Goal: Transaction & Acquisition: Purchase product/service

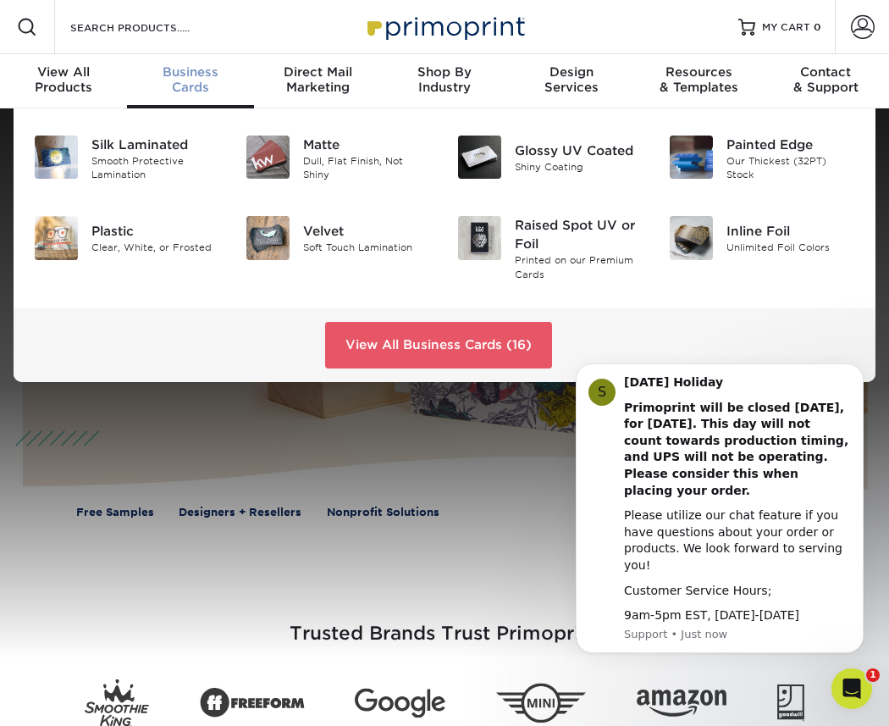
click at [185, 80] on div "Business Cards" at bounding box center [190, 79] width 127 height 30
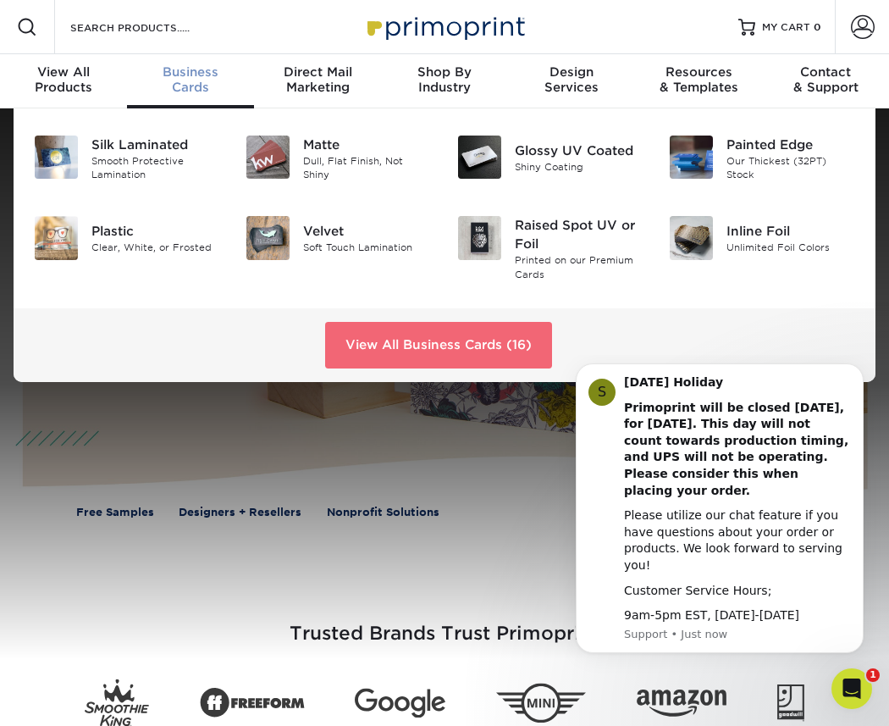
click at [357, 340] on link "View All Business Cards (16)" at bounding box center [438, 345] width 227 height 46
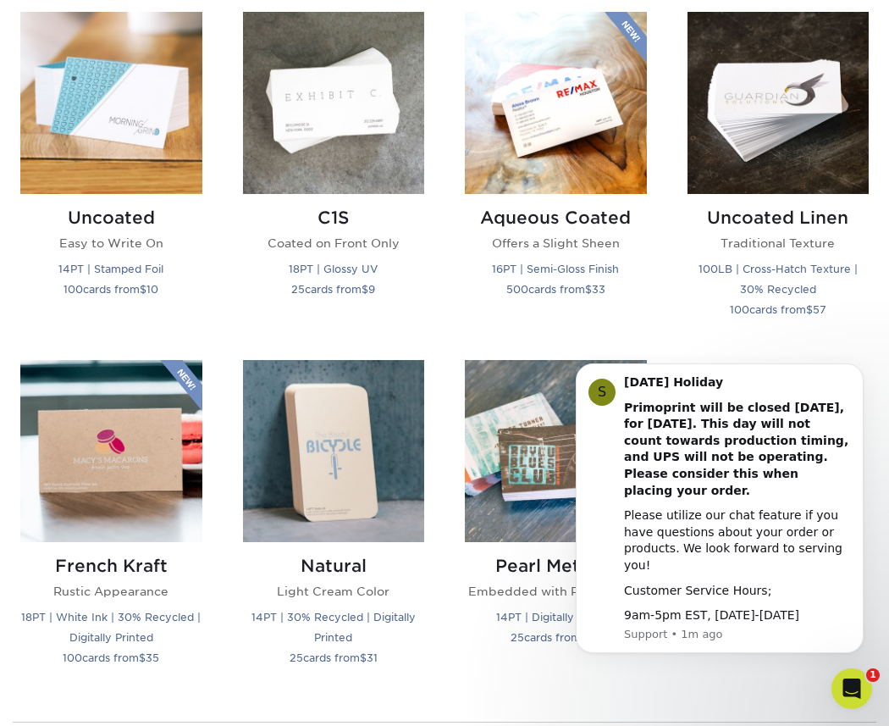
scroll to position [1536, 0]
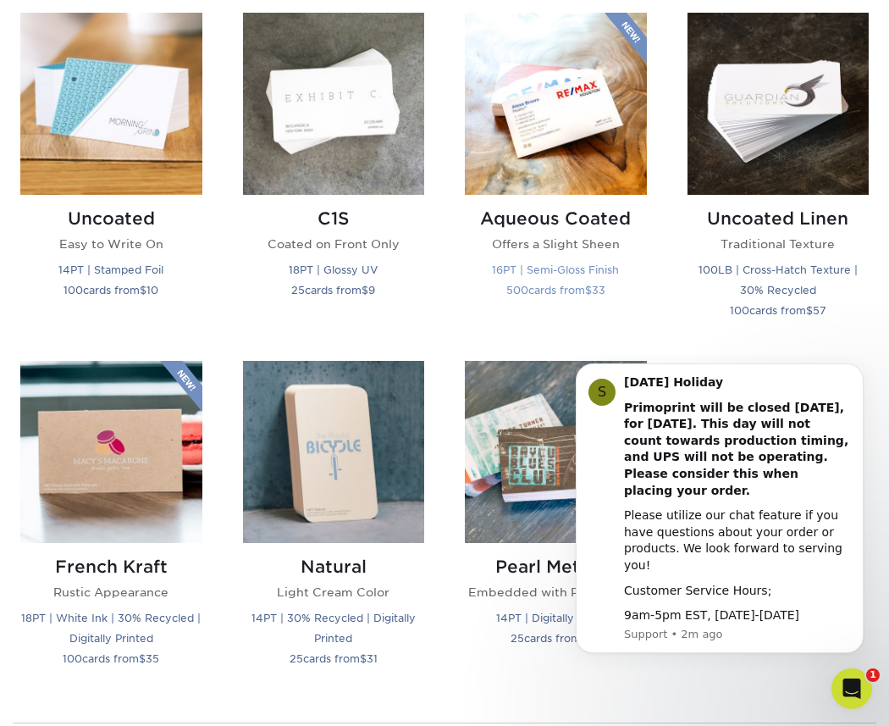
click at [547, 158] on img at bounding box center [556, 104] width 182 height 182
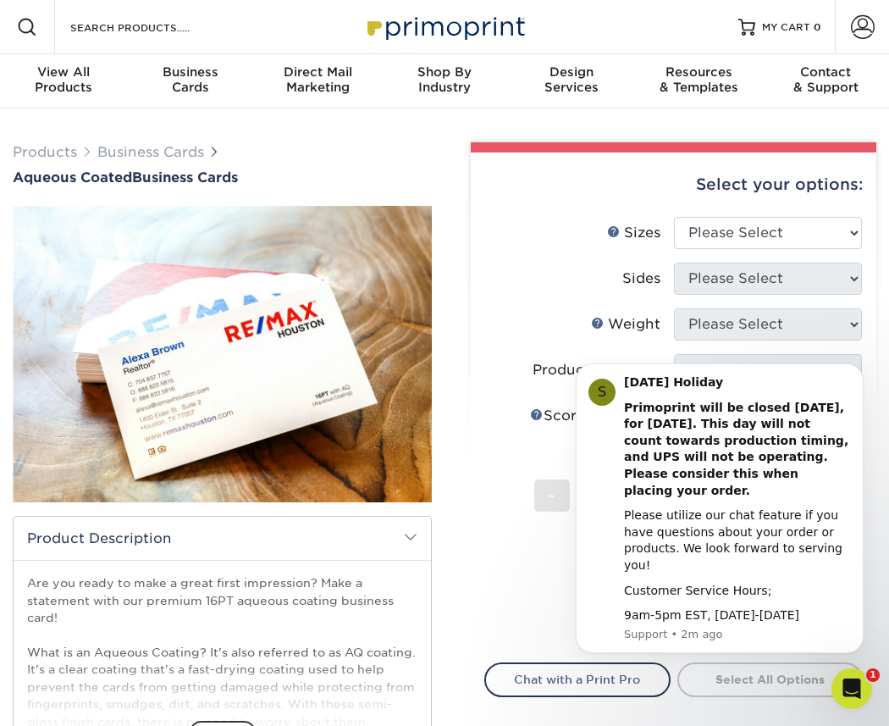
click at [549, 178] on div "Select your options:" at bounding box center [673, 184] width 378 height 64
click at [858, 373] on icon "Dismiss notification" at bounding box center [858, 368] width 9 height 9
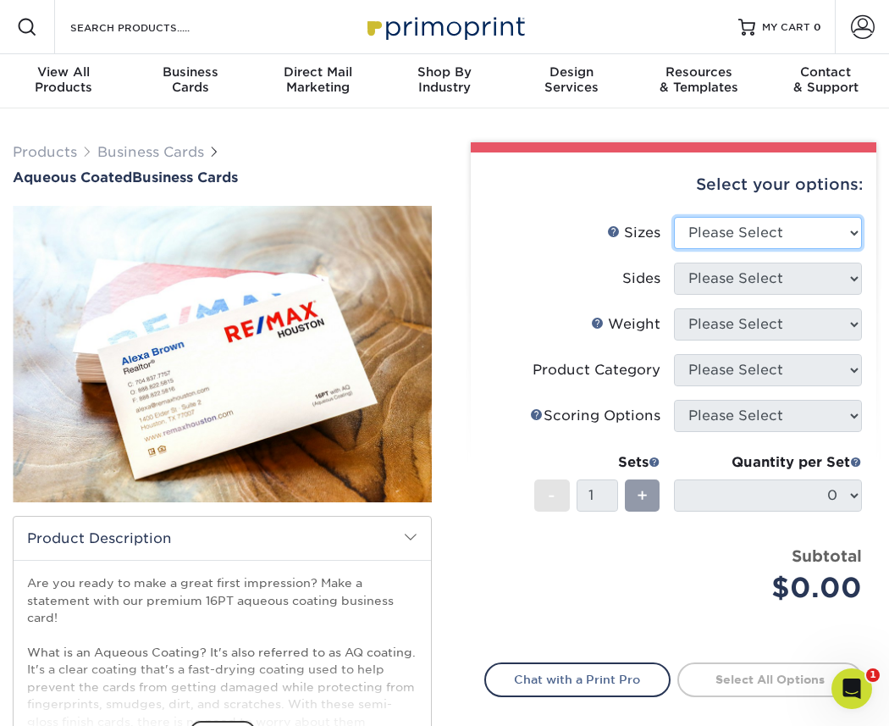
click at [718, 235] on select "Please Select 1.5" x 3.5" - Mini 1.75" x 3.5" - Mini 2" x 3" - Mini 2" x 3.5" -…" at bounding box center [768, 233] width 189 height 32
select select "2.00x3.50"
click at [674, 217] on select "Please Select 1.5" x 3.5" - Mini 1.75" x 3.5" - Mini 2" x 3" - Mini 2" x 3.5" -…" at bounding box center [768, 233] width 189 height 32
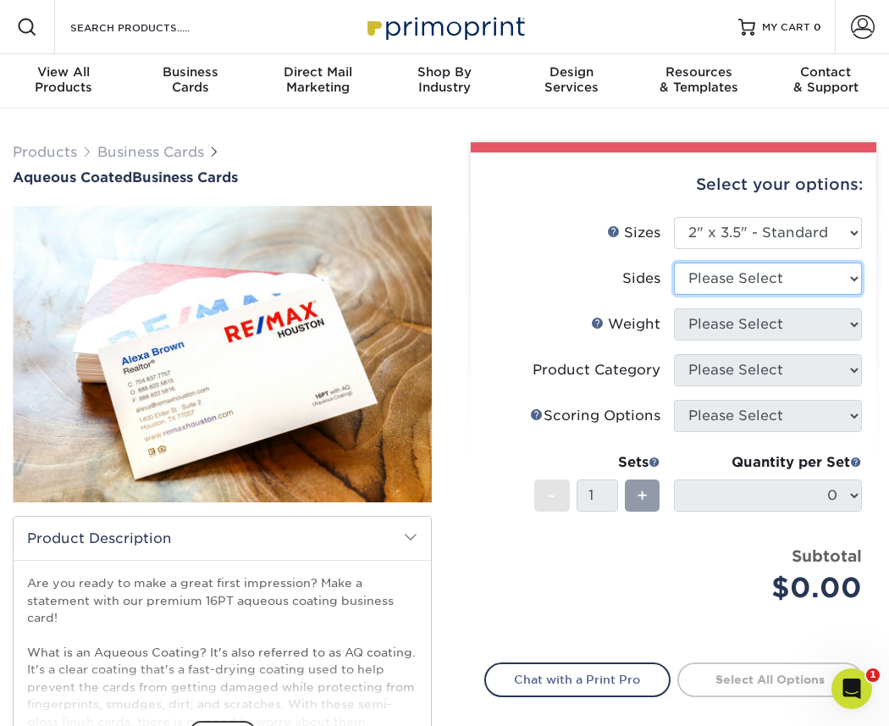
click at [724, 284] on select "Please Select Print Both Sides Print Front Only" at bounding box center [768, 278] width 189 height 32
select select "13abbda7-1d64-4f25-8bb2-c179b224825d"
click at [674, 262] on select "Please Select Print Both Sides Print Front Only" at bounding box center [768, 278] width 189 height 32
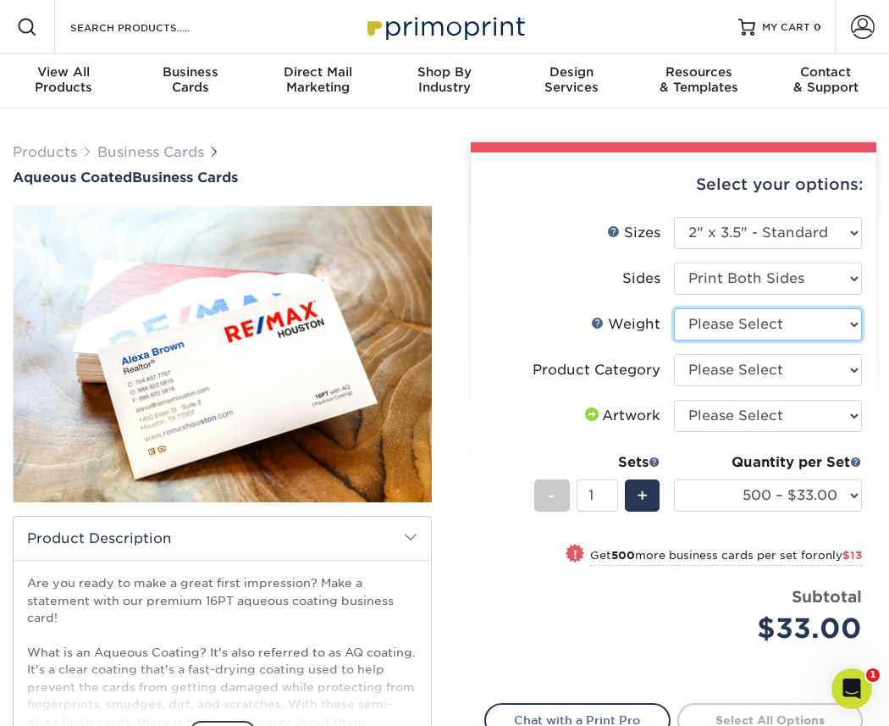
click at [720, 321] on select "Please Select 16PT" at bounding box center [768, 324] width 189 height 32
select select "16PT"
click at [674, 308] on select "Please Select 16PT" at bounding box center [768, 324] width 189 height 32
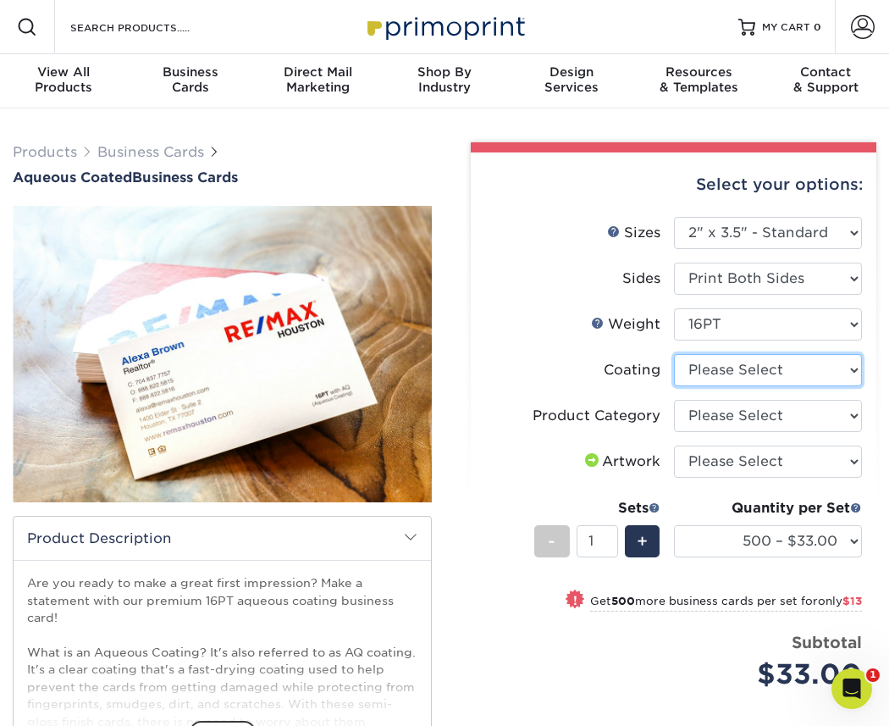
click at [709, 367] on select at bounding box center [768, 370] width 189 height 32
select select "d41dab50-ff65-4f4f-bb17-2afe4d36ae33"
click at [674, 354] on select at bounding box center [768, 370] width 189 height 32
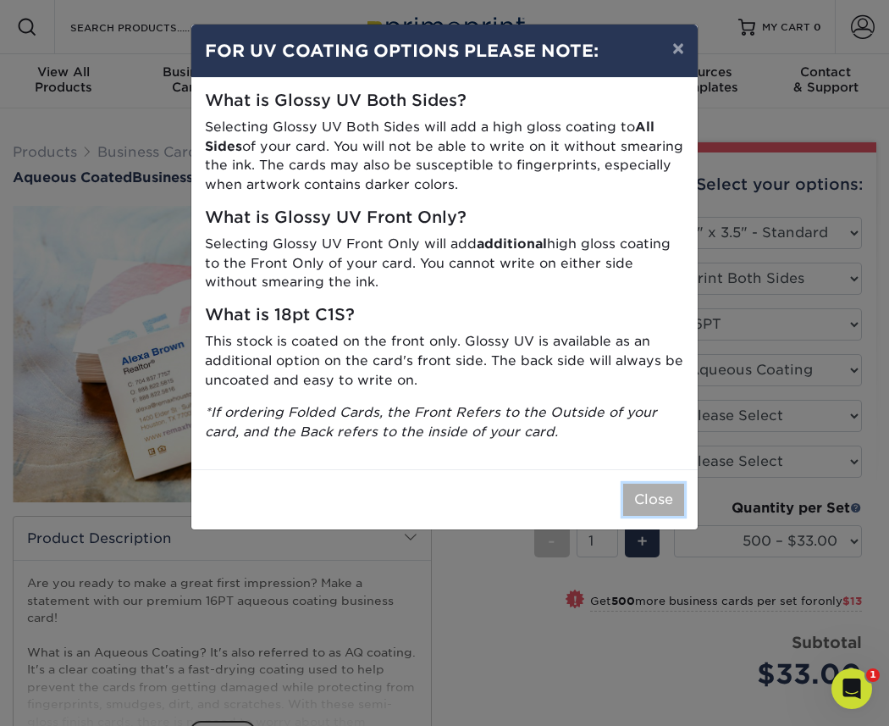
click at [656, 496] on button "Close" at bounding box center [653, 499] width 61 height 32
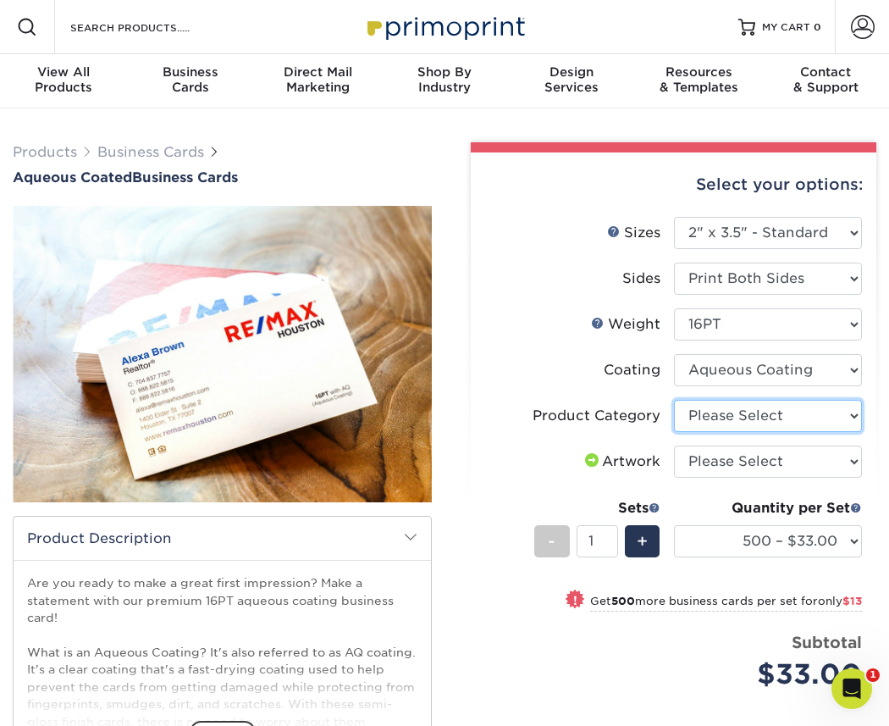
click at [726, 417] on select "Please Select Business Cards" at bounding box center [768, 416] width 189 height 32
select select "3b5148f1-0588-4f88-a218-97bcfdce65c1"
click at [674, 400] on select "Please Select Business Cards" at bounding box center [768, 416] width 189 height 32
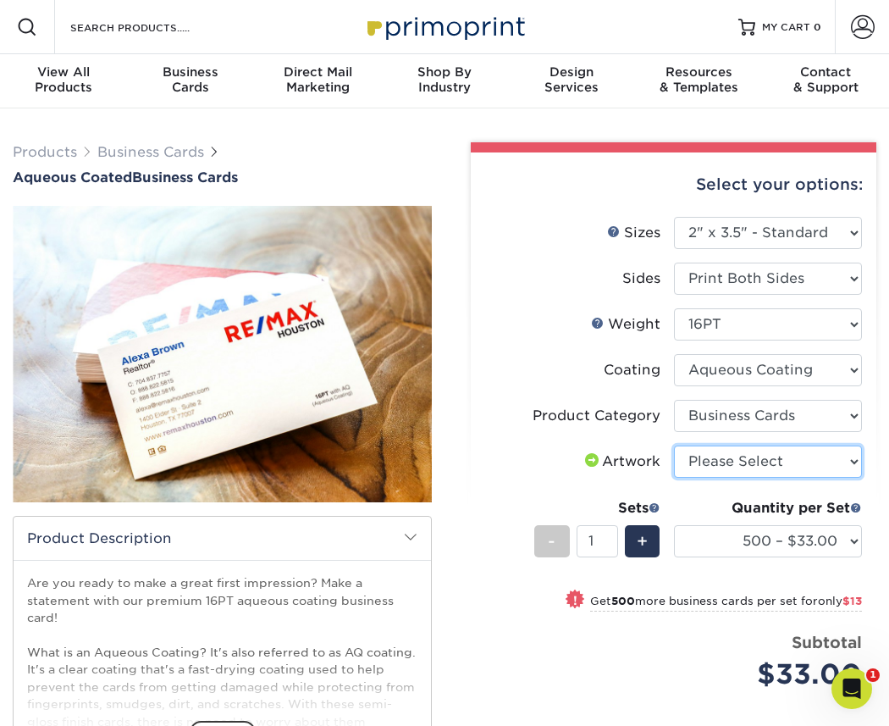
click at [725, 453] on select "Please Select I will upload files I need a design - $100" at bounding box center [768, 461] width 189 height 32
select select "upload"
click at [674, 445] on select "Please Select I will upload files I need a design - $100" at bounding box center [768, 461] width 189 height 32
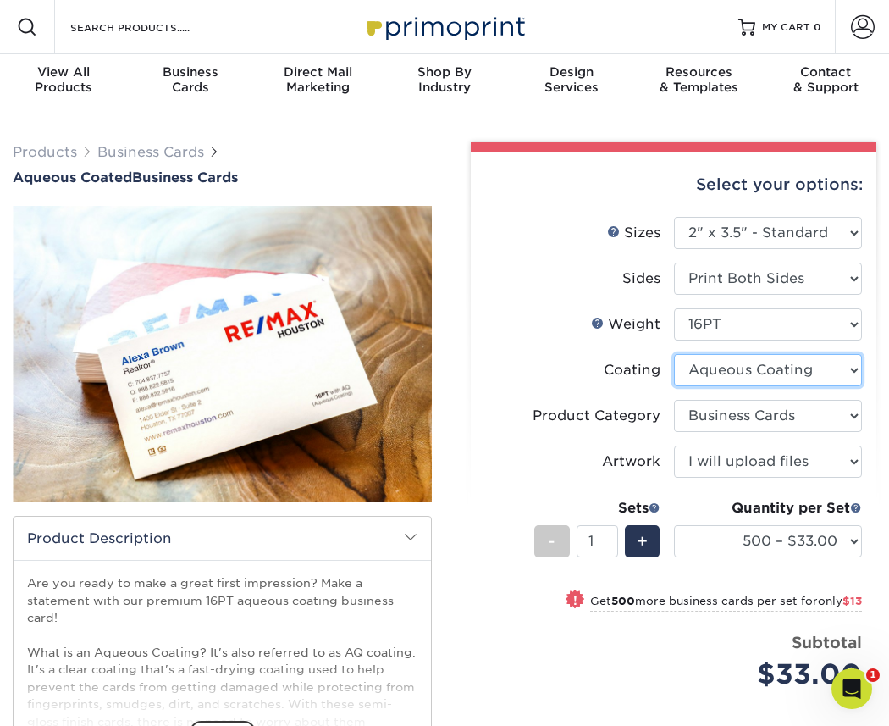
click at [734, 372] on select at bounding box center [768, 370] width 189 height 32
click at [674, 354] on select at bounding box center [768, 370] width 189 height 32
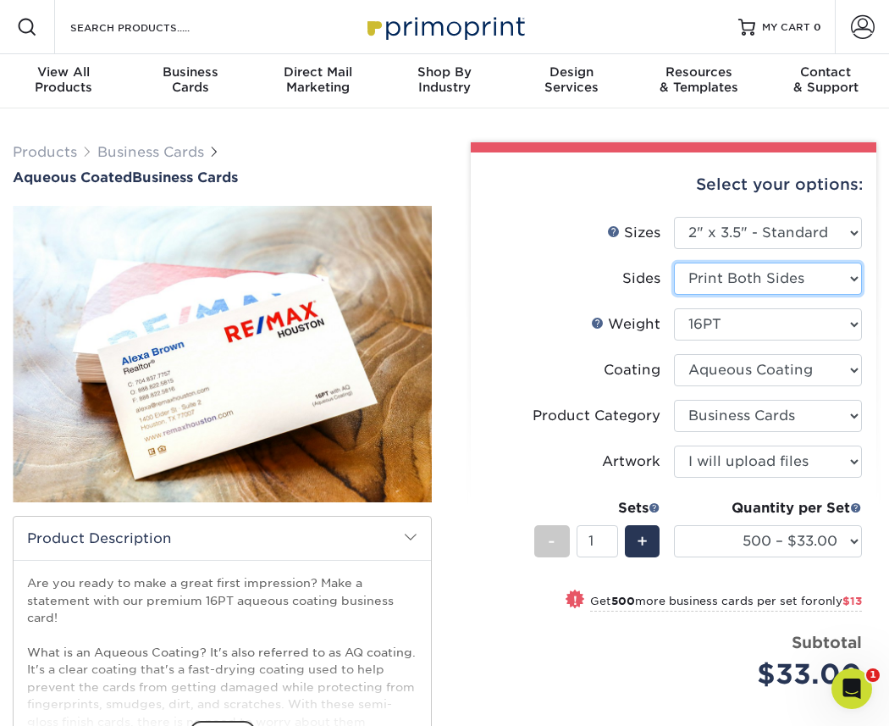
click at [750, 279] on select "Please Select Print Both Sides Print Front Only" at bounding box center [768, 278] width 189 height 32
click at [674, 262] on select "Please Select Print Both Sides Print Front Only" at bounding box center [768, 278] width 189 height 32
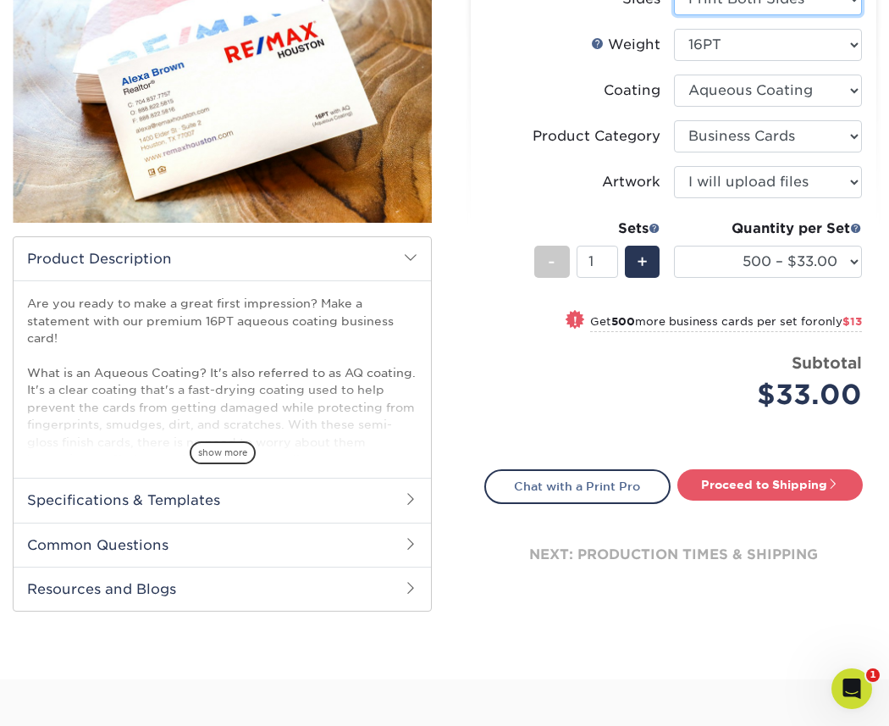
scroll to position [284, 0]
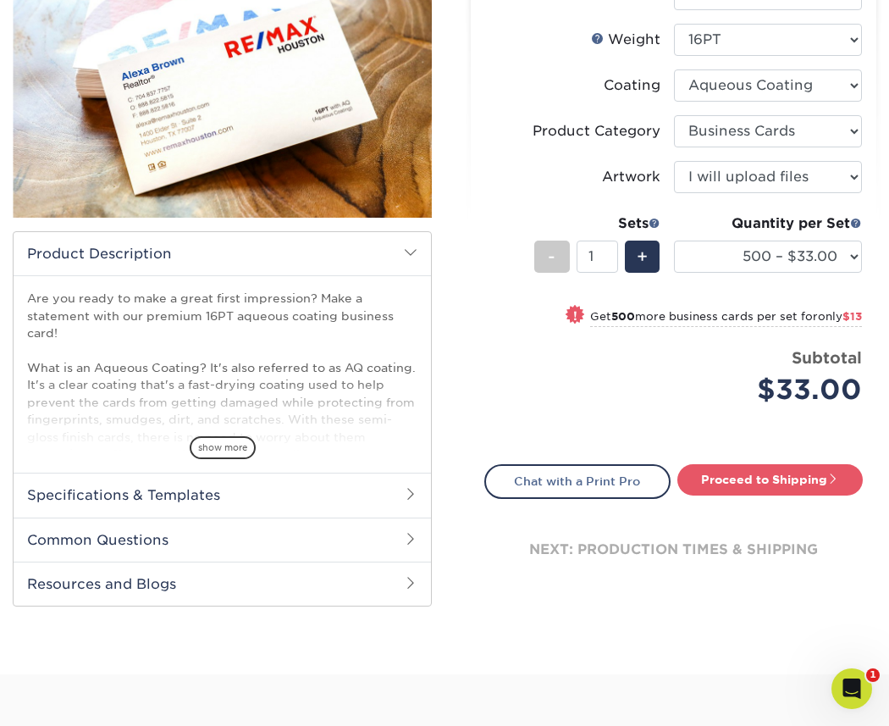
click at [406, 496] on span at bounding box center [411, 494] width 14 height 14
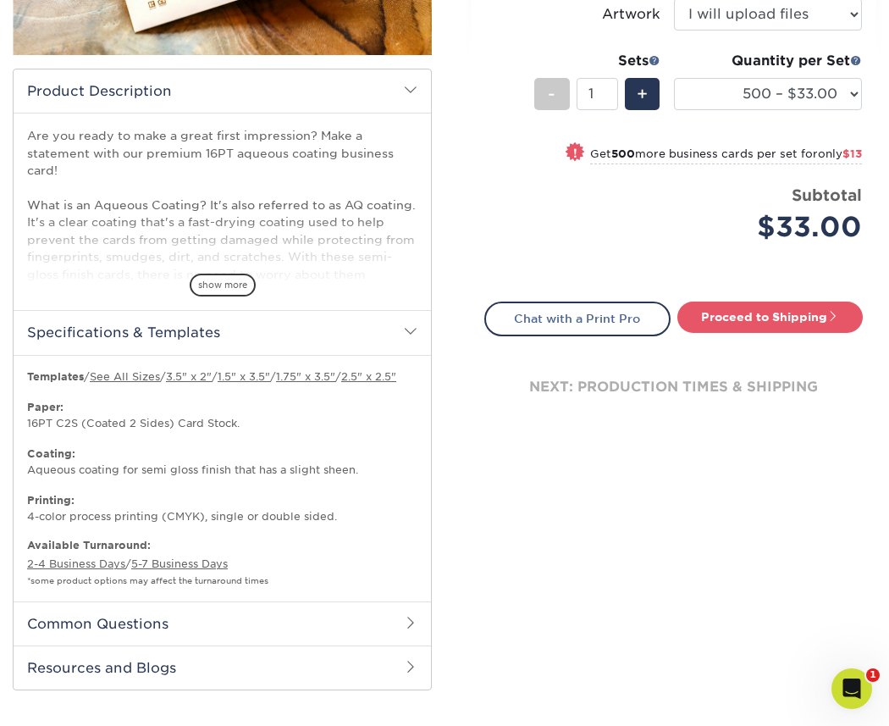
scroll to position [453, 0]
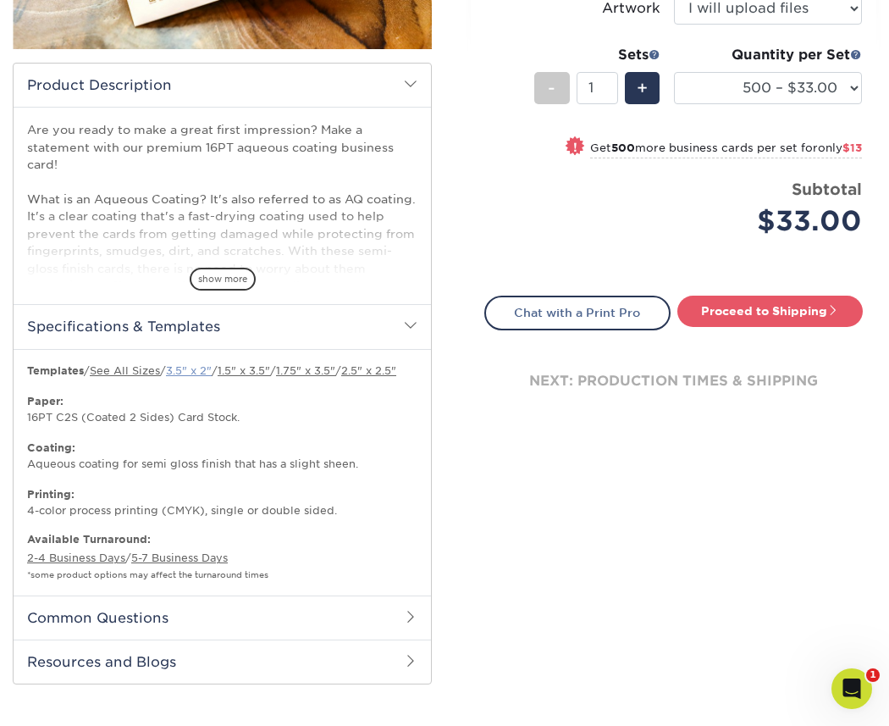
click at [207, 373] on link "3.5" x 2"" at bounding box center [189, 370] width 46 height 13
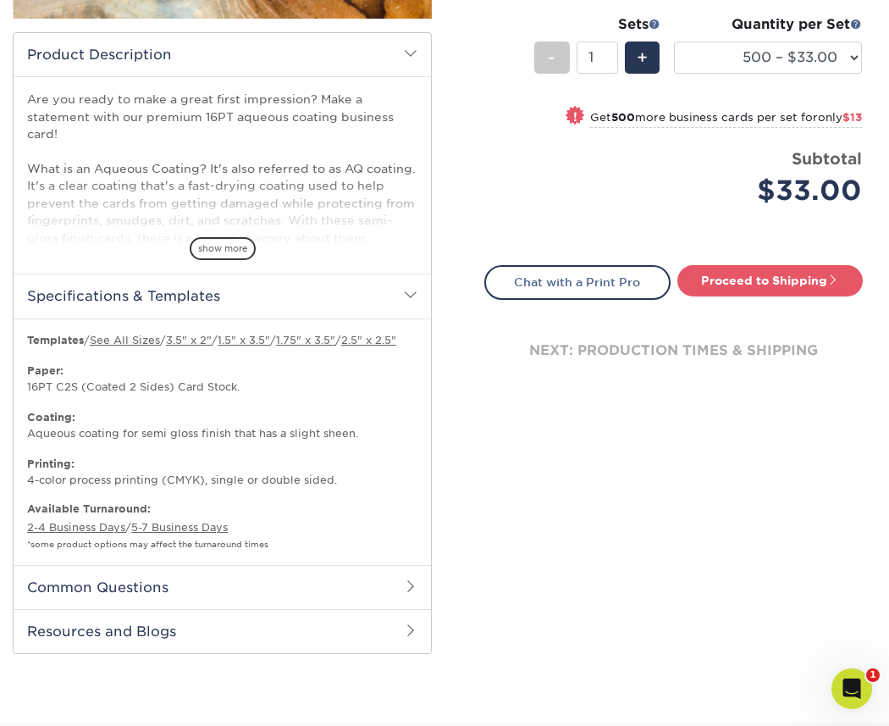
scroll to position [487, 0]
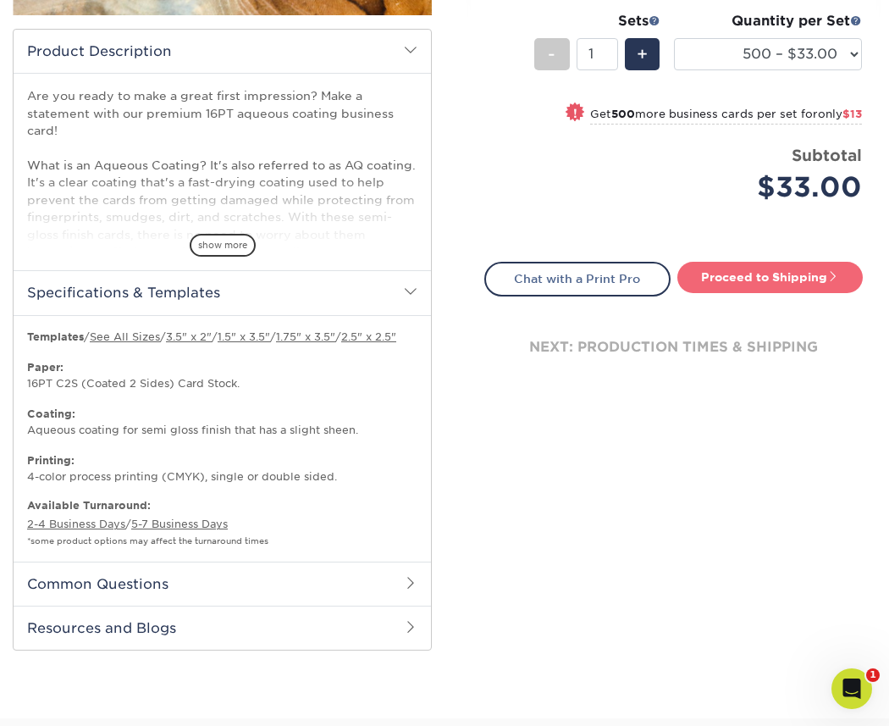
click at [705, 279] on link "Proceed to Shipping" at bounding box center [770, 277] width 186 height 30
type input "Set 1"
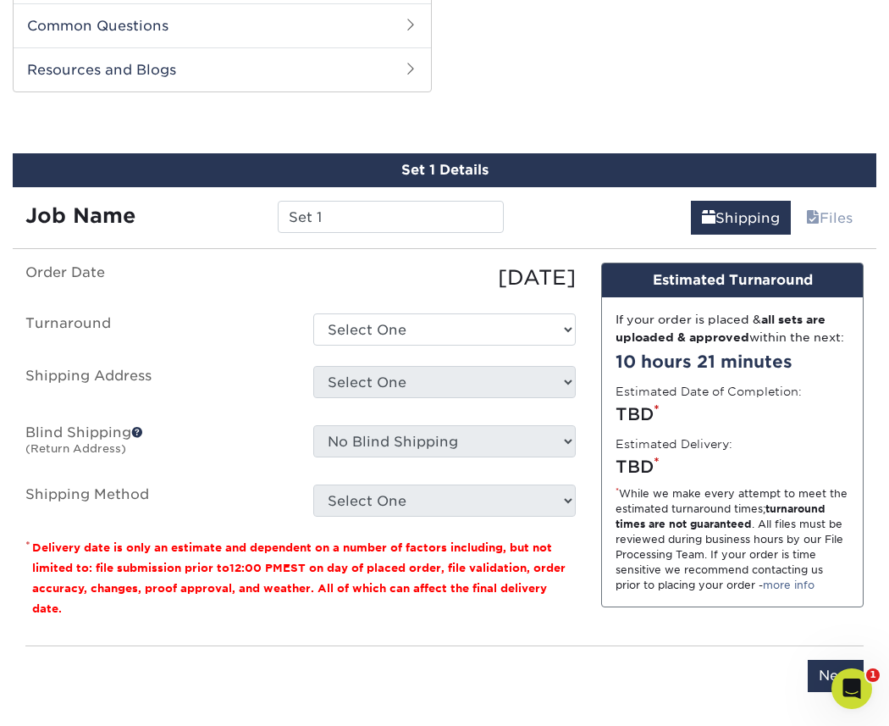
scroll to position [1070, 0]
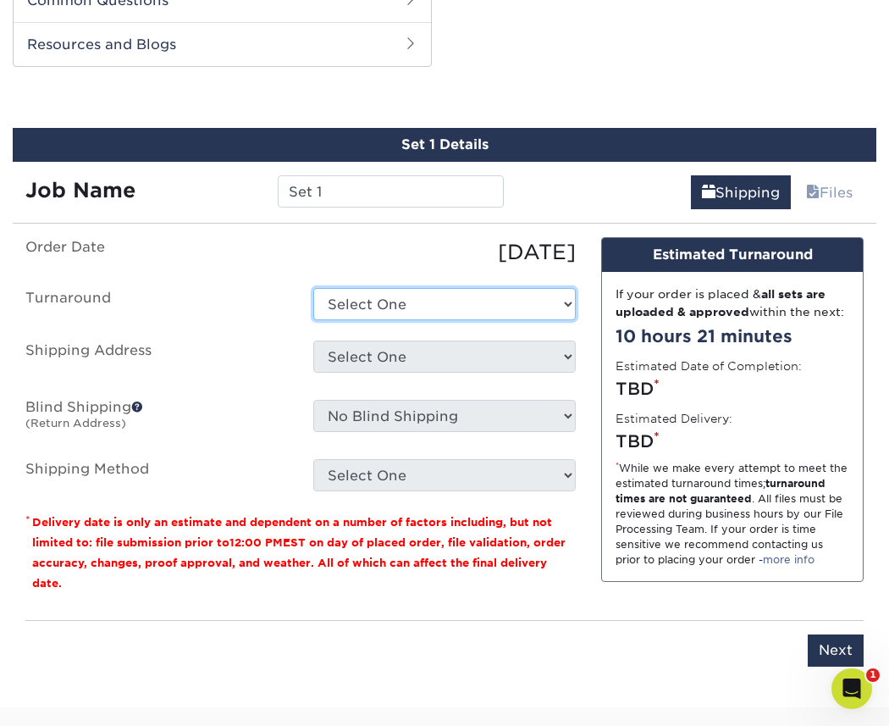
click at [461, 315] on select "Select One 2-4 Business Days 2 Day Next Business Day" at bounding box center [444, 304] width 262 height 32
select select "4daec460-e423-4ebc-a4ab-fa86fd28b91d"
click at [313, 303] on select "Select One 2-4 Business Days 2 Day Next Business Day" at bounding box center [444, 304] width 262 height 32
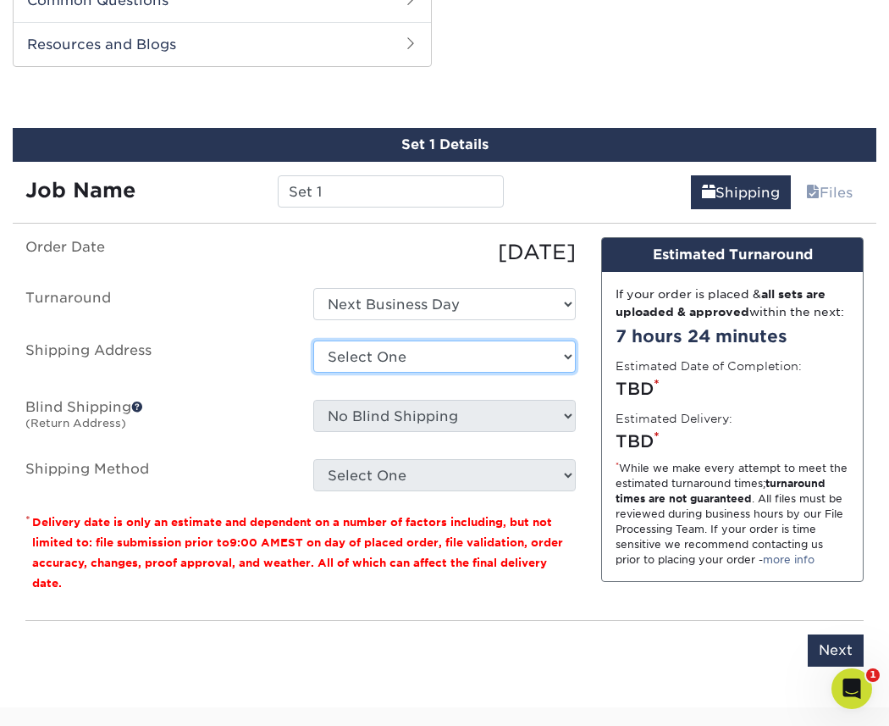
click at [432, 373] on select "Select One + Add New Address - Login" at bounding box center [444, 356] width 262 height 32
select select "newaddress"
click at [313, 356] on select "Select One + Add New Address - Login" at bounding box center [444, 356] width 262 height 32
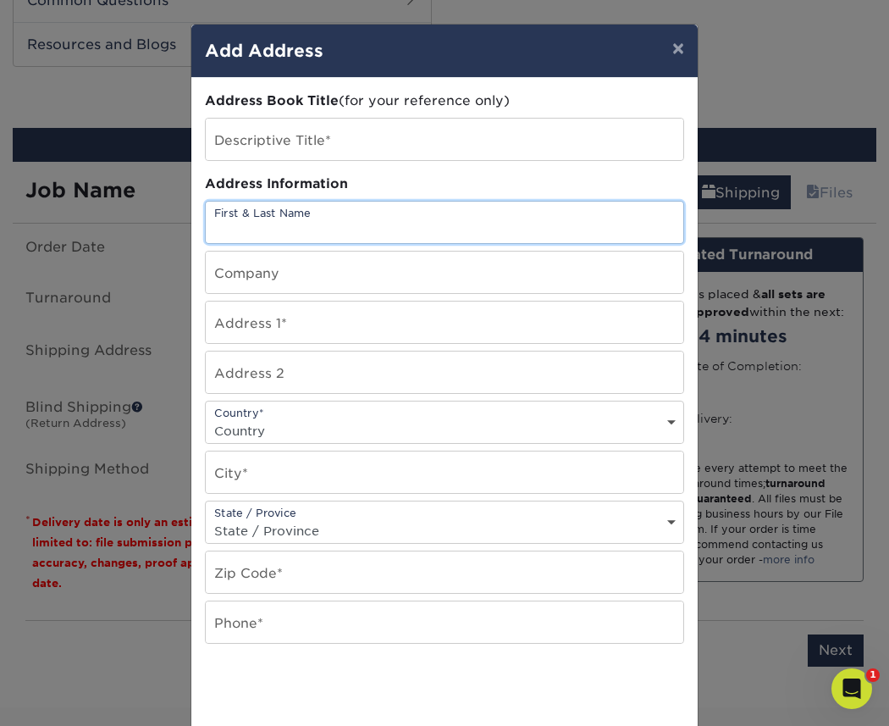
click at [361, 222] on input "text" at bounding box center [444, 221] width 477 height 41
click at [367, 229] on input "[PERSON_NAME]" at bounding box center [444, 221] width 477 height 41
type input "[PERSON_NAME]"
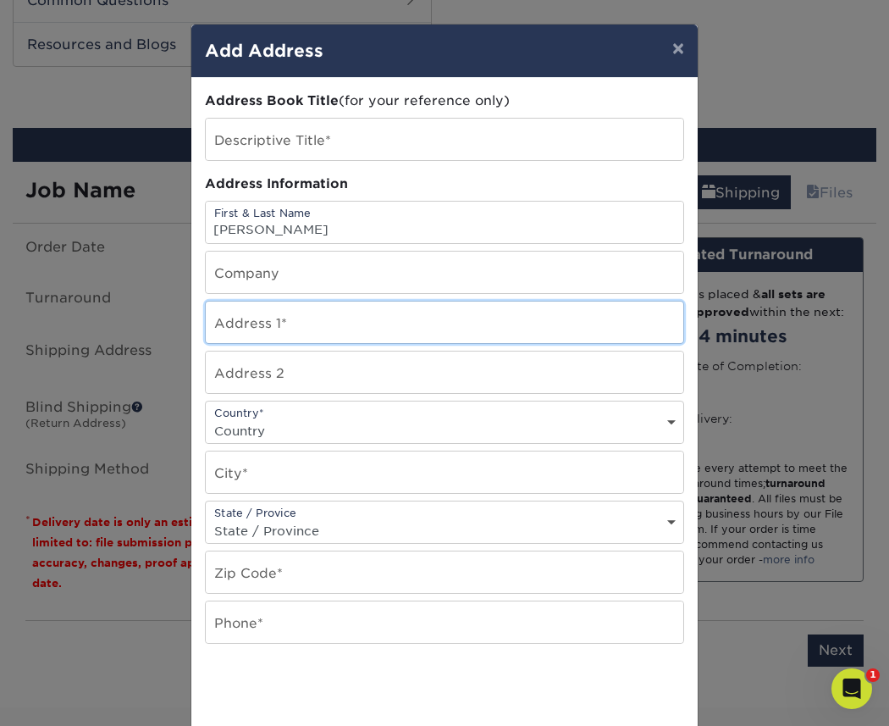
click at [332, 322] on input "text" at bounding box center [444, 321] width 477 height 41
type input "[STREET_ADDRESS]"
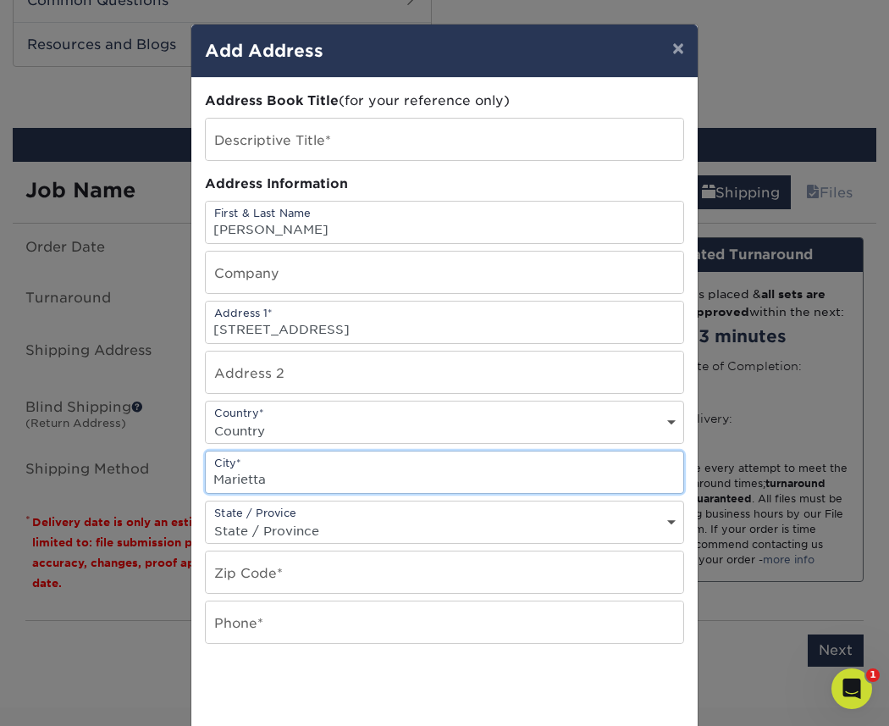
type input "Marietta"
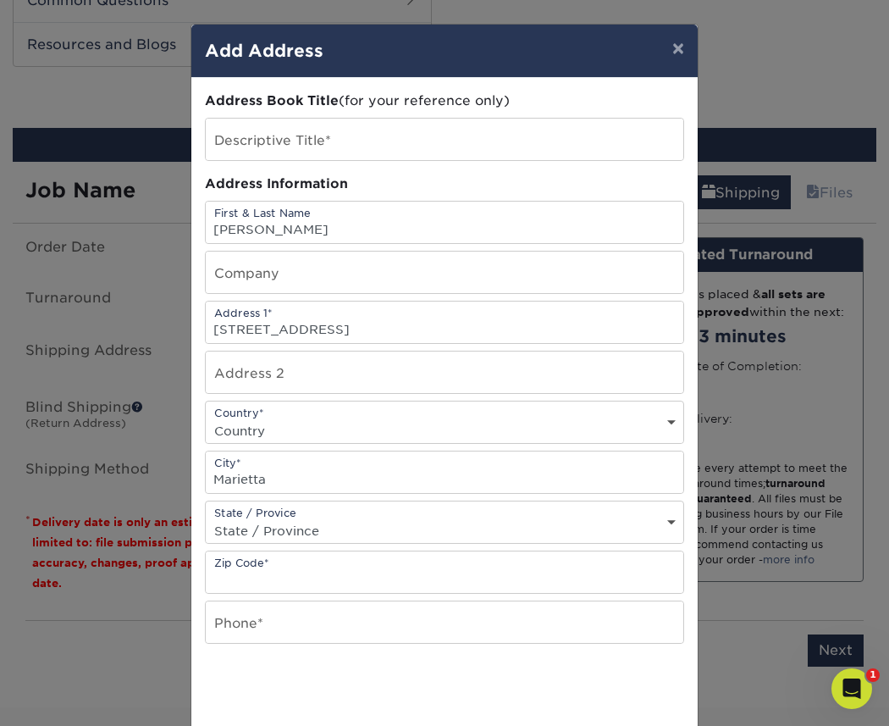
click at [300, 520] on select "State / Province [US_STATE] [US_STATE] [US_STATE] [US_STATE] [US_STATE] [US_STA…" at bounding box center [444, 530] width 477 height 25
select select "GA"
click at [206, 518] on select "State / Province [US_STATE] [US_STATE] [US_STATE] [US_STATE] [US_STATE] [US_STA…" at bounding box center [444, 530] width 477 height 25
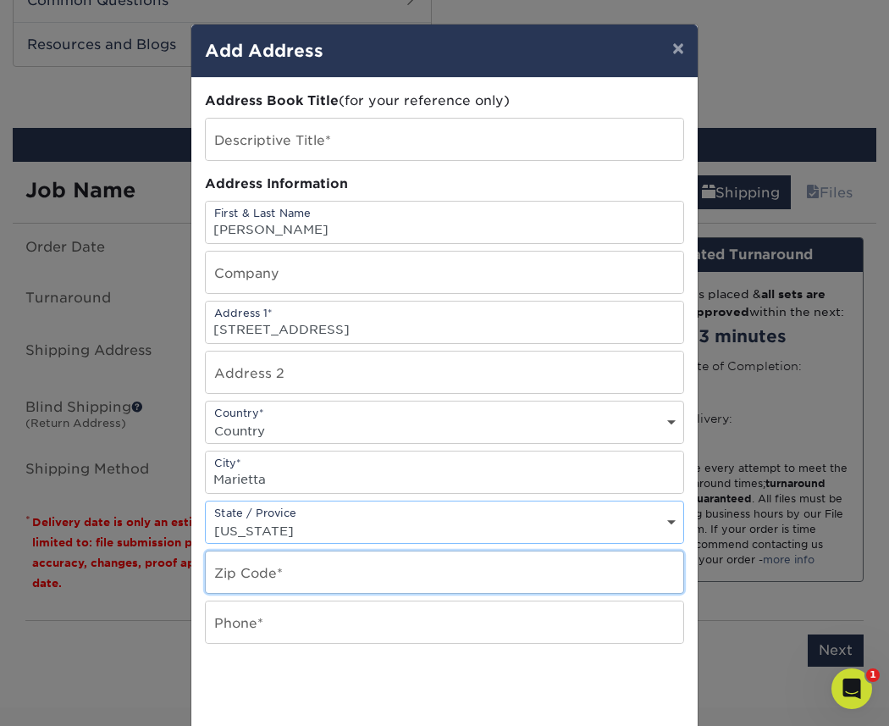
click at [309, 565] on input "text" at bounding box center [444, 571] width 477 height 41
type input "30064"
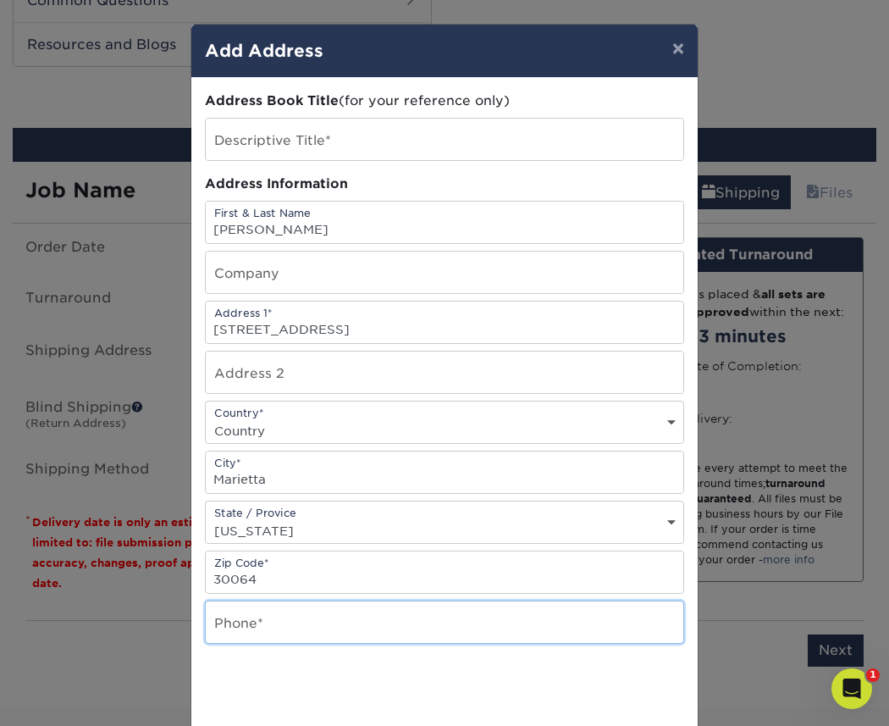
click at [293, 616] on input "text" at bounding box center [444, 621] width 477 height 41
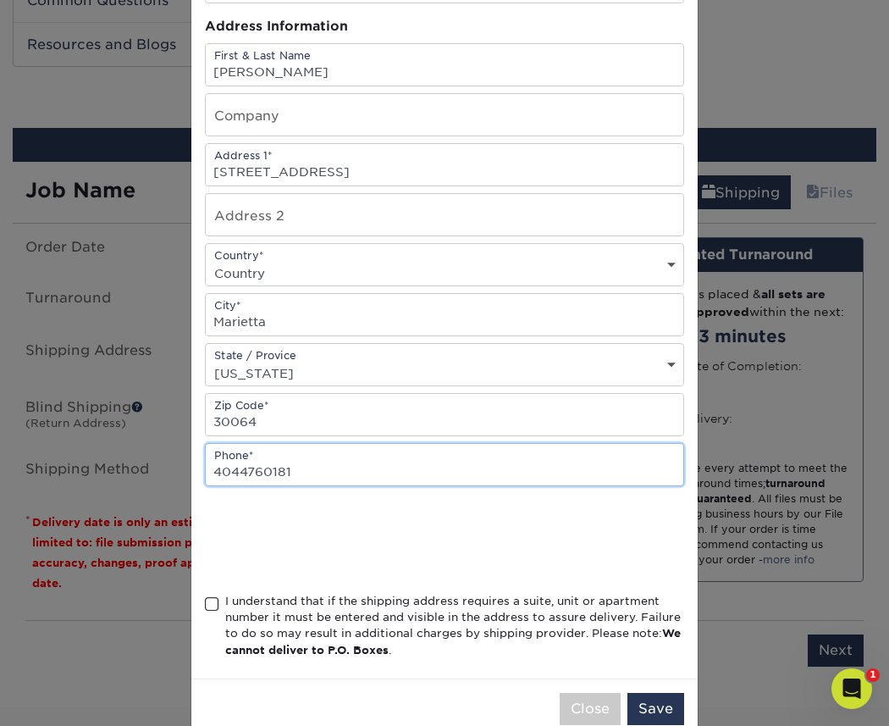
scroll to position [195, 0]
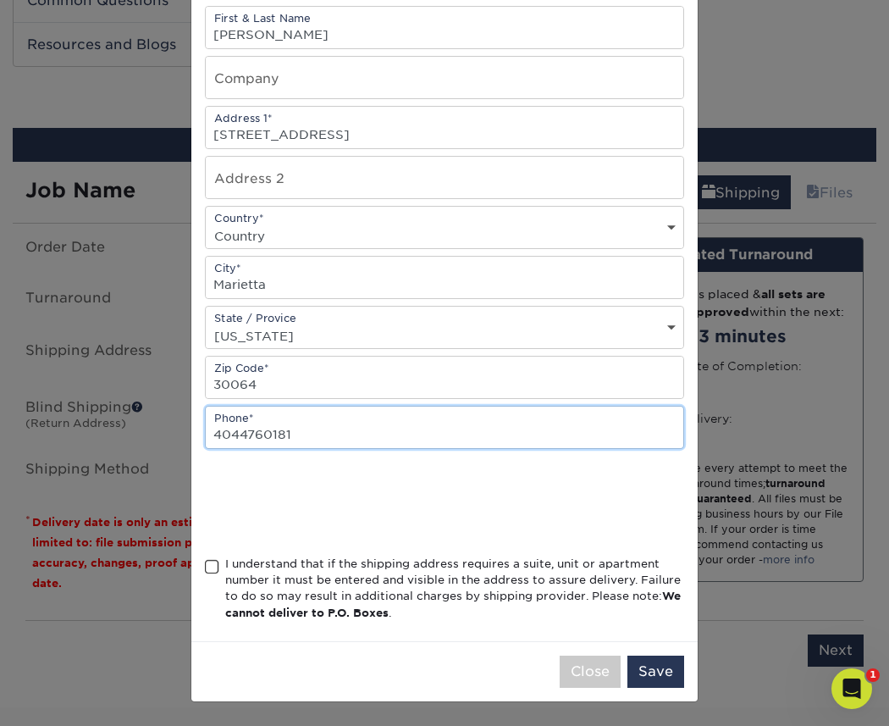
type input "4044760181"
click at [212, 570] on span at bounding box center [212, 567] width 14 height 16
click at [0, 0] on input "I understand that if the shipping address requires a suite, unit or apartment n…" at bounding box center [0, 0] width 0 height 0
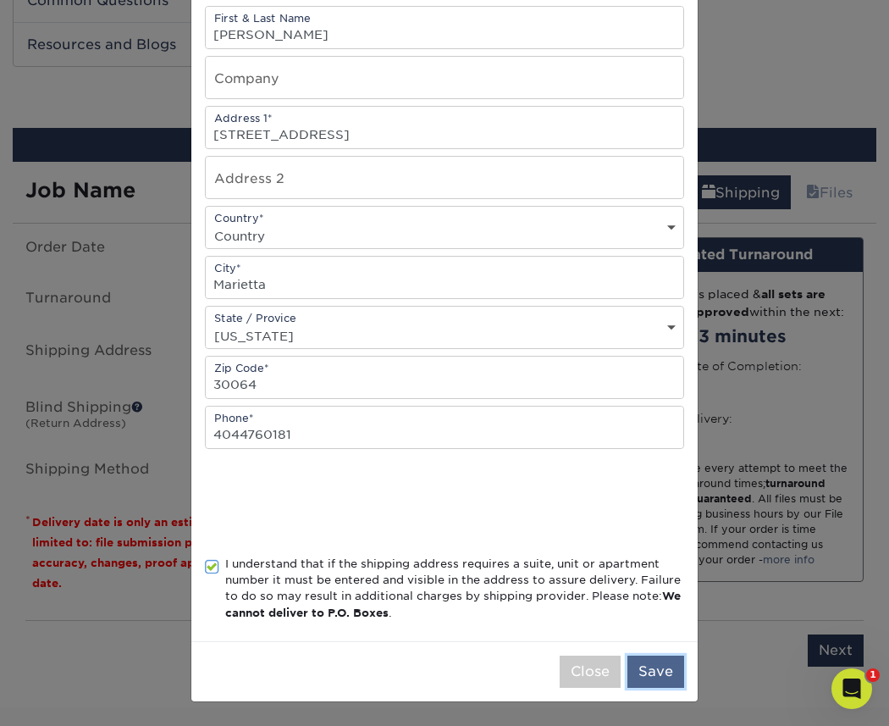
click at [644, 665] on button "Save" at bounding box center [655, 671] width 57 height 32
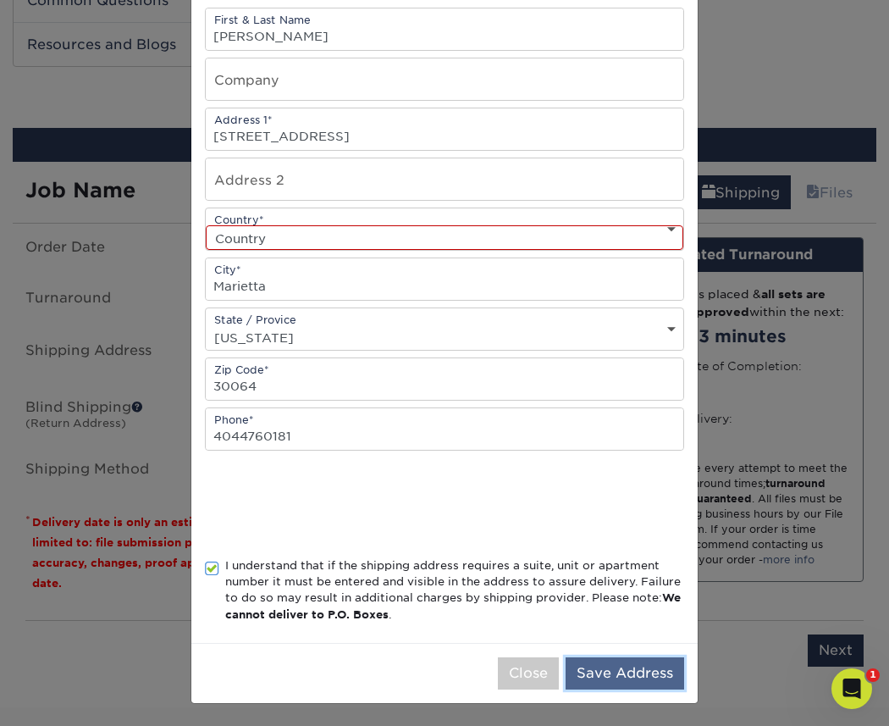
scroll to position [196, 0]
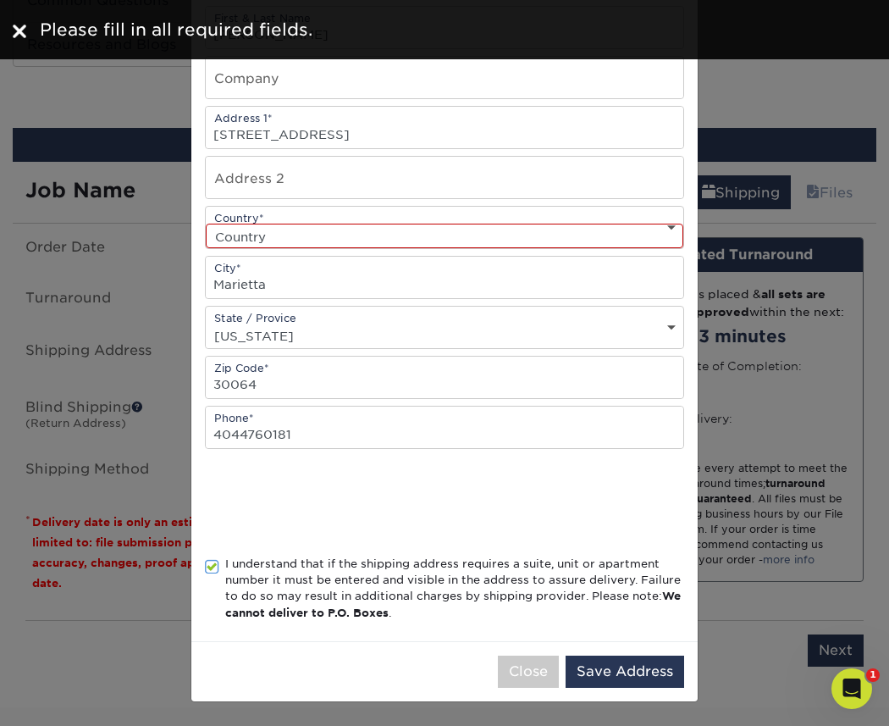
click at [483, 244] on select "Country [GEOGRAPHIC_DATA] [GEOGRAPHIC_DATA] ----------------------------- [GEOG…" at bounding box center [444, 236] width 477 height 25
select select "US"
click at [206, 224] on select "Country [GEOGRAPHIC_DATA] [GEOGRAPHIC_DATA] ----------------------------- [GEOG…" at bounding box center [444, 236] width 477 height 25
click at [601, 665] on button "Save Address" at bounding box center [625, 671] width 119 height 32
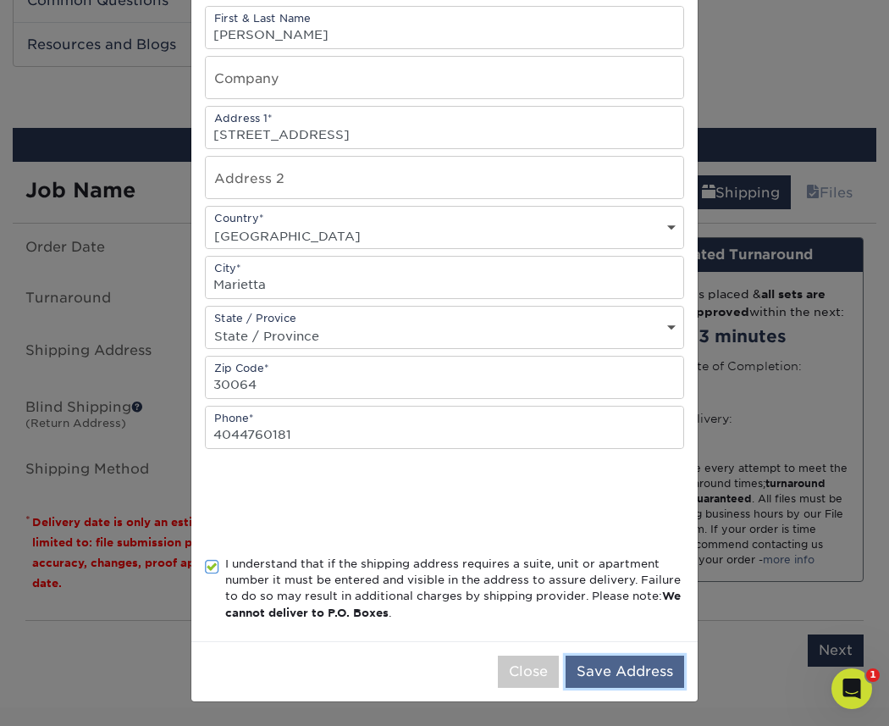
click at [606, 675] on button "Save Address" at bounding box center [625, 671] width 119 height 32
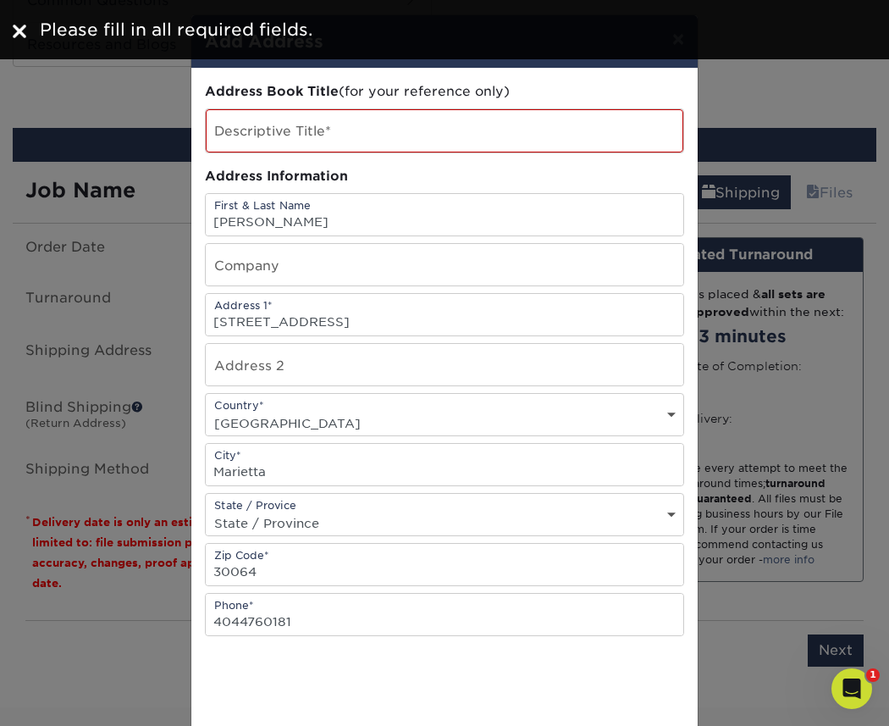
scroll to position [0, 0]
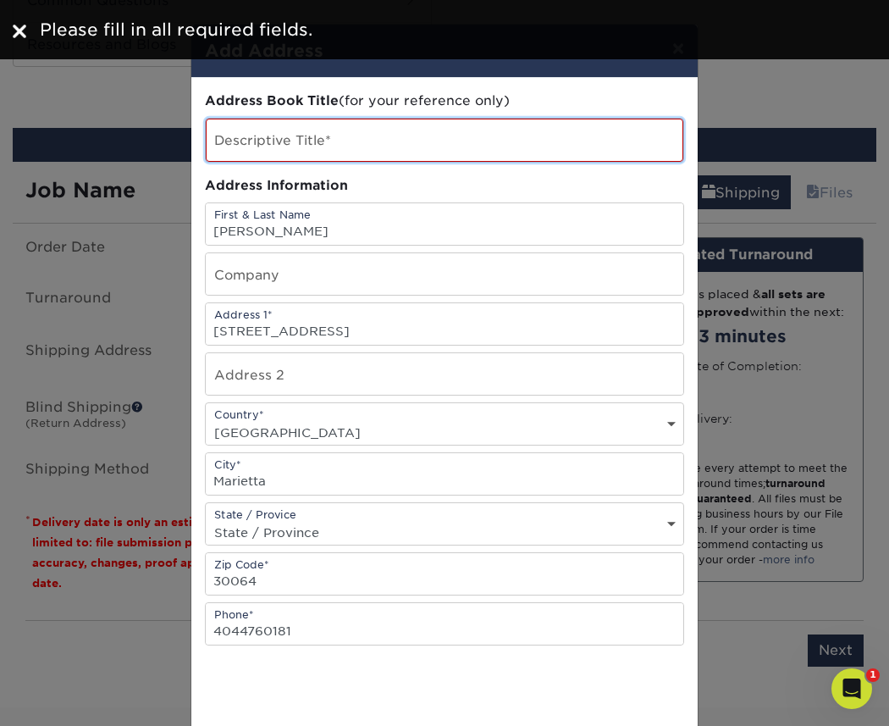
click at [516, 147] on input "text" at bounding box center [444, 140] width 477 height 43
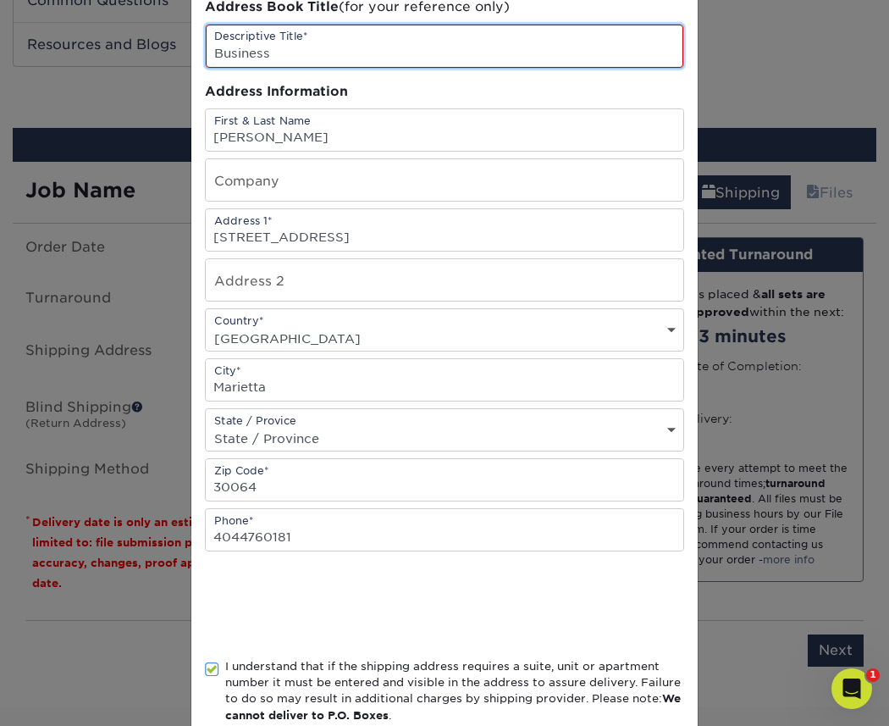
scroll to position [196, 0]
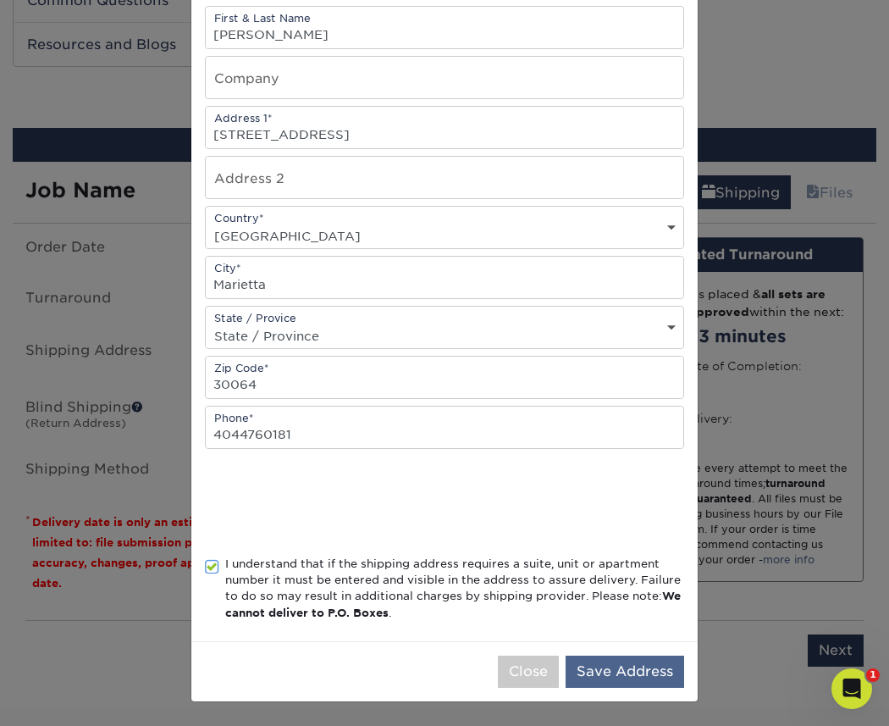
type input "Business"
click at [593, 676] on button "Save Address" at bounding box center [625, 671] width 119 height 32
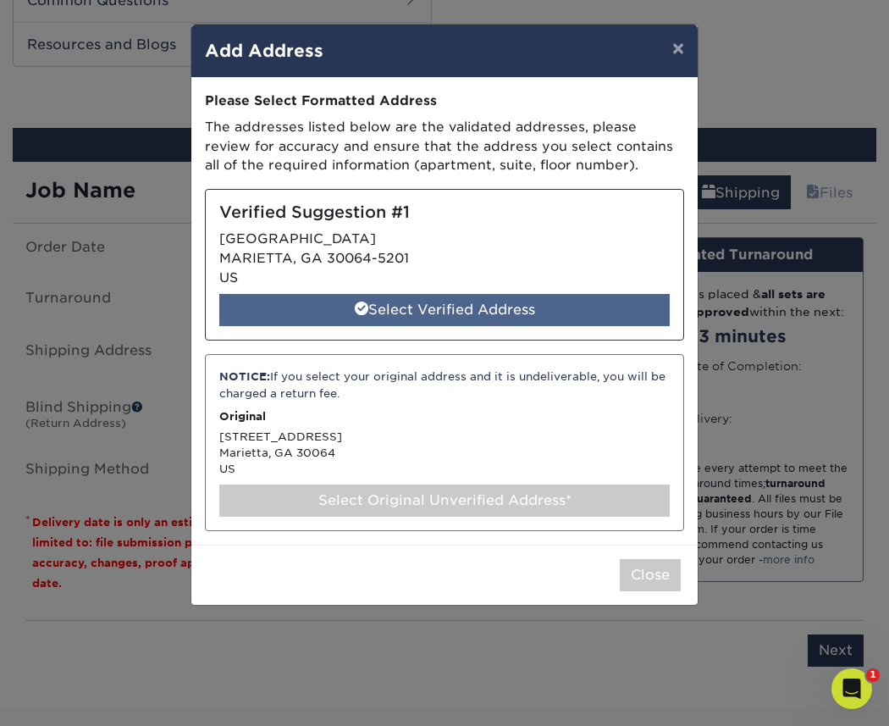
click at [555, 306] on div "Select Verified Address" at bounding box center [444, 310] width 450 height 32
select select "285546"
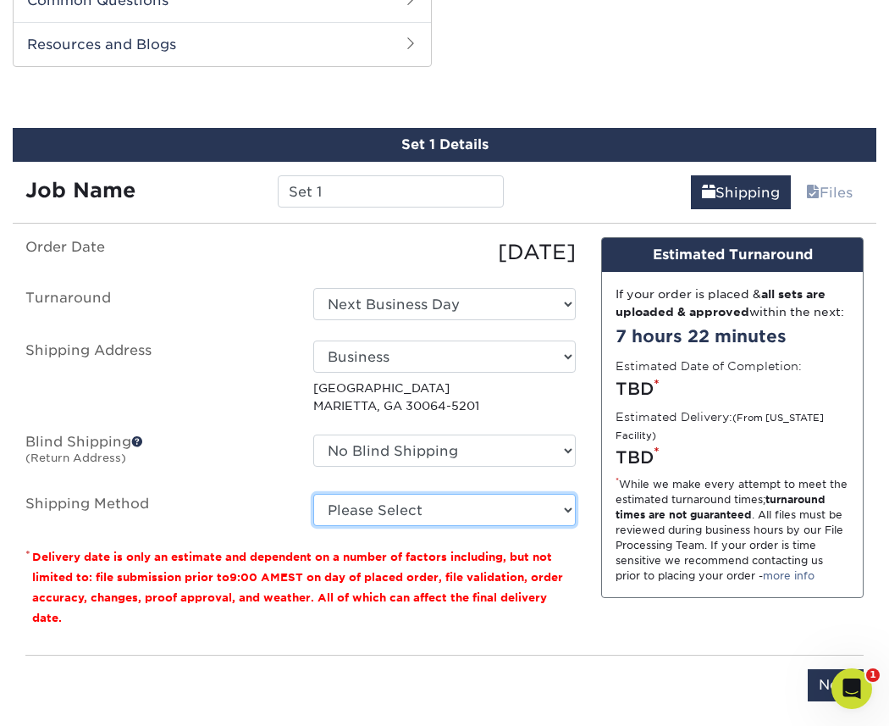
click at [461, 514] on select "Please Select Ground Shipping (+$8.96) 3 Day Shipping Service (+$20.04) 2 Day A…" at bounding box center [444, 510] width 262 height 32
click at [313, 509] on select "Please Select Ground Shipping (+$8.96) 3 Day Shipping Service (+$20.04) 2 Day A…" at bounding box center [444, 510] width 262 height 32
click at [554, 525] on select "Please Select Ground Shipping (+$8.96) 3 Day Shipping Service (+$20.04) 2 Day A…" at bounding box center [444, 510] width 262 height 32
click at [313, 509] on select "Please Select Ground Shipping (+$8.96) 3 Day Shipping Service (+$20.04) 2 Day A…" at bounding box center [444, 510] width 262 height 32
click at [504, 526] on select "Please Select Ground Shipping (+$8.96) 3 Day Shipping Service (+$20.04) 2 Day A…" at bounding box center [444, 510] width 262 height 32
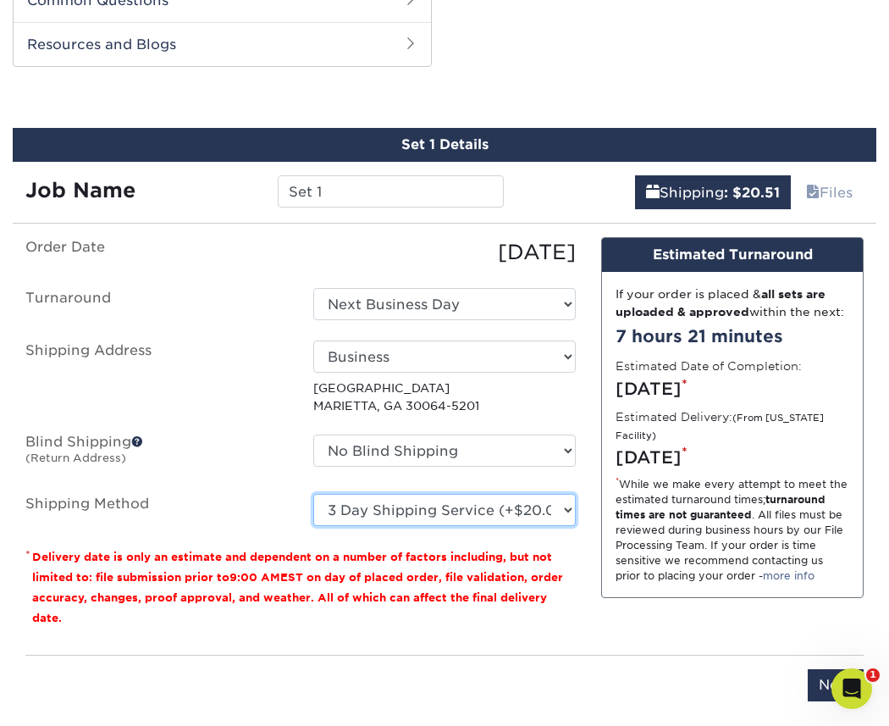
click at [313, 509] on select "Please Select Ground Shipping (+$8.96) 3 Day Shipping Service (+$20.04) 2 Day A…" at bounding box center [444, 510] width 262 height 32
click at [477, 526] on select "Please Select Ground Shipping (+$8.96) 3 Day Shipping Service (+$20.04) 2 Day A…" at bounding box center [444, 510] width 262 height 32
click at [313, 509] on select "Please Select Ground Shipping (+$8.96) 3 Day Shipping Service (+$20.04) 2 Day A…" at bounding box center [444, 510] width 262 height 32
click at [471, 526] on select "Please Select Ground Shipping (+$8.96) 3 Day Shipping Service (+$20.04) 2 Day A…" at bounding box center [444, 510] width 262 height 32
click at [313, 509] on select "Please Select Ground Shipping (+$8.96) 3 Day Shipping Service (+$20.04) 2 Day A…" at bounding box center [444, 510] width 262 height 32
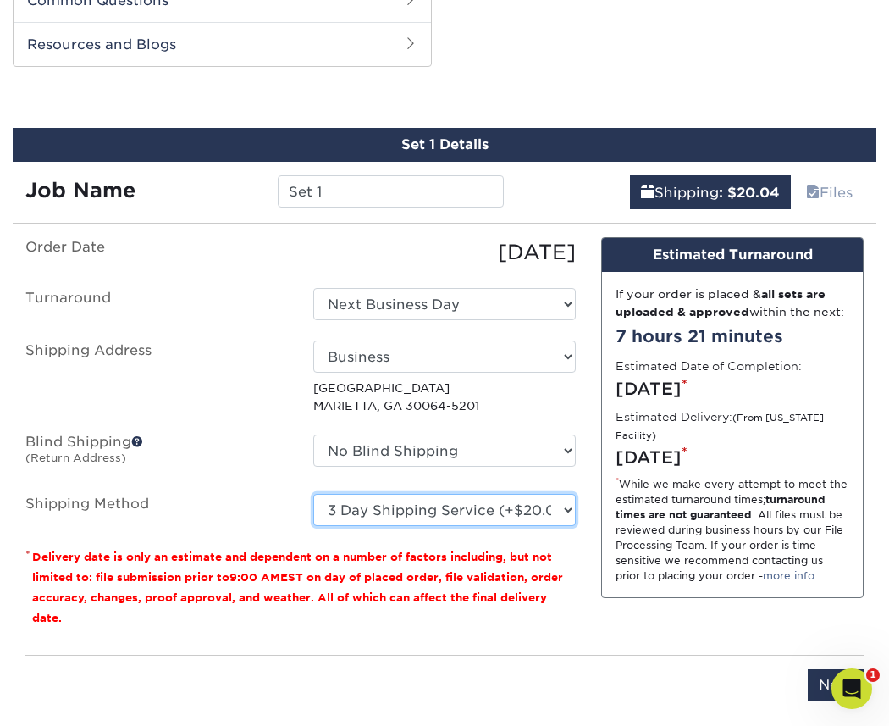
click at [466, 526] on select "Please Select Ground Shipping (+$8.96) 3 Day Shipping Service (+$20.04) 2 Day A…" at bounding box center [444, 510] width 262 height 32
select select "13"
click at [313, 509] on select "Please Select Ground Shipping (+$8.96) 3 Day Shipping Service (+$20.04) 2 Day A…" at bounding box center [444, 510] width 262 height 32
click at [464, 524] on select "Please Select Ground Shipping (+$8.96) 3 Day Shipping Service (+$20.04) 2 Day A…" at bounding box center [444, 510] width 262 height 32
